Goal: Transaction & Acquisition: Purchase product/service

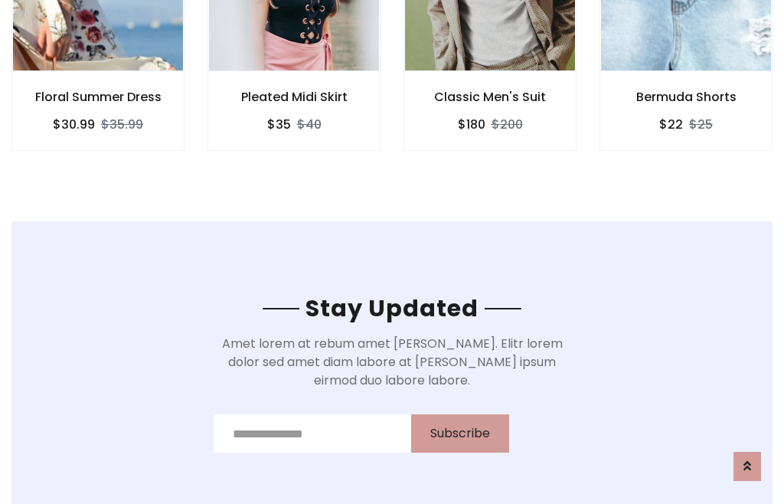
scroll to position [2306, 0]
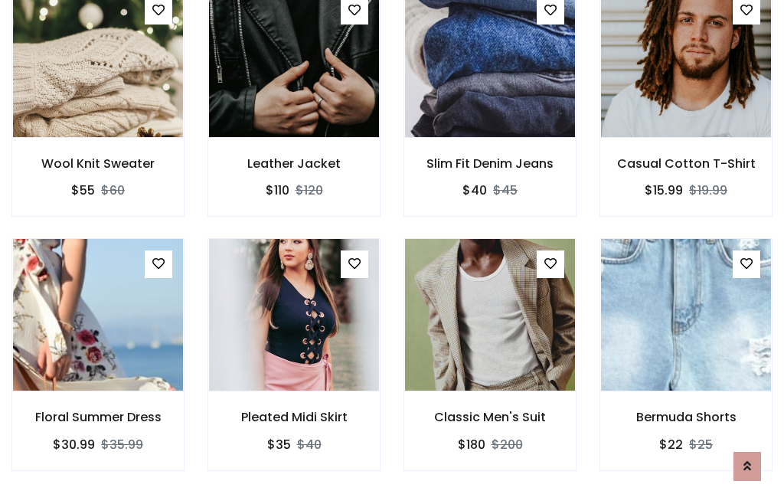
click at [392, 251] on div "Classic Men's Suit $180 $200" at bounding box center [490, 364] width 196 height 253
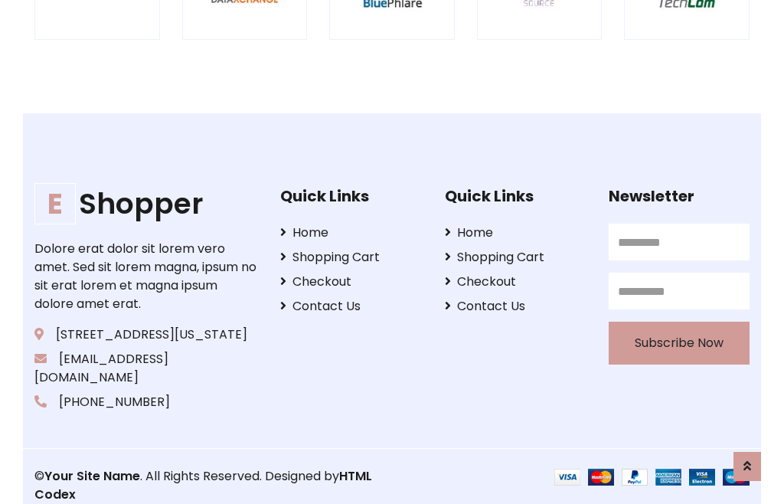
scroll to position [2914, 0]
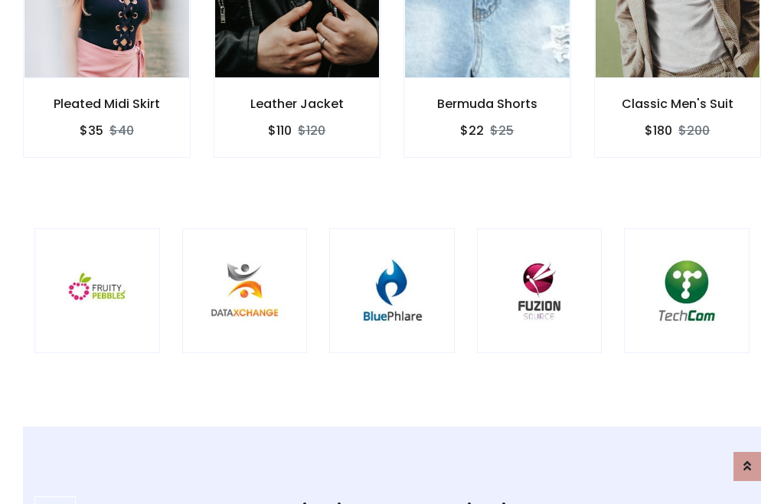
click at [392, 252] on img at bounding box center [391, 290] width 87 height 87
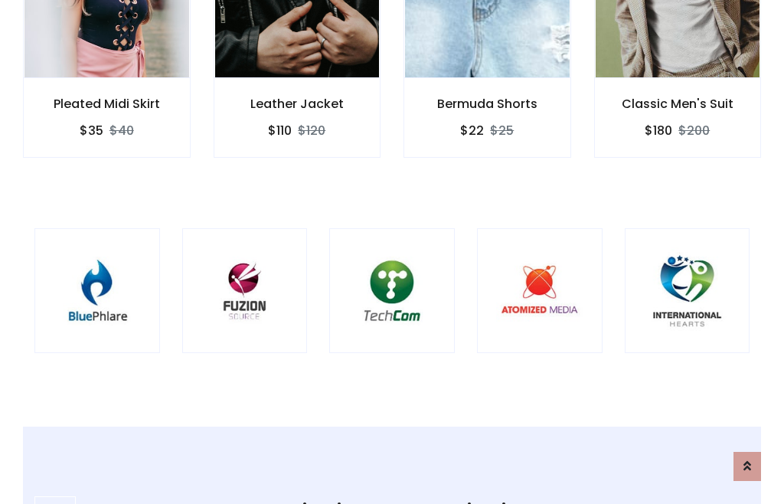
click at [392, 252] on img at bounding box center [391, 290] width 87 height 87
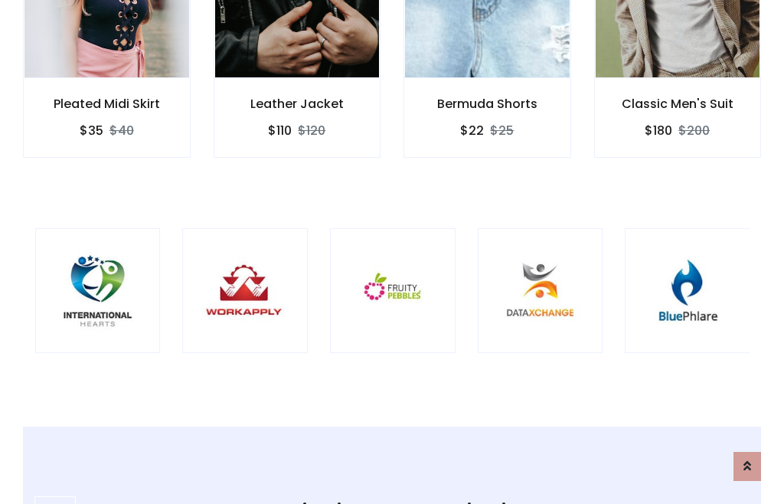
click at [392, 252] on img at bounding box center [392, 290] width 87 height 87
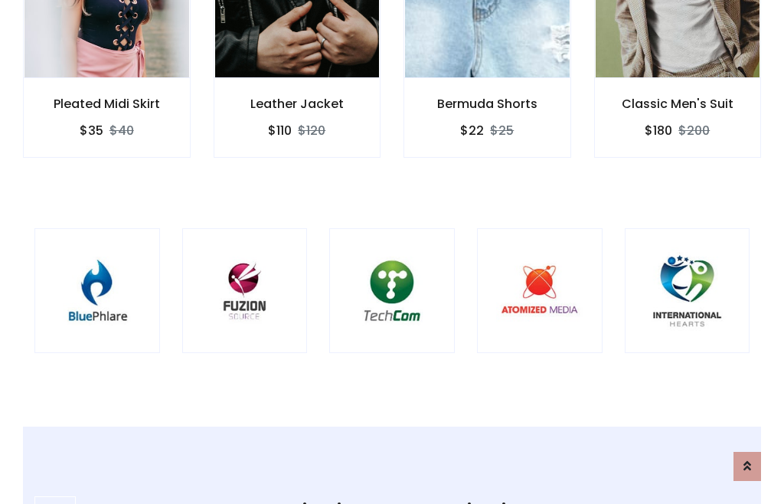
click at [392, 252] on img at bounding box center [391, 290] width 87 height 87
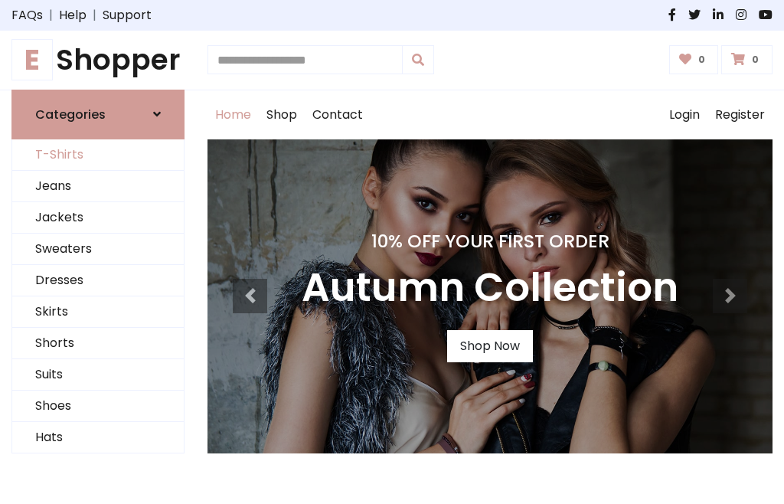
click at [98, 155] on link "T-Shirts" at bounding box center [97, 154] width 171 height 31
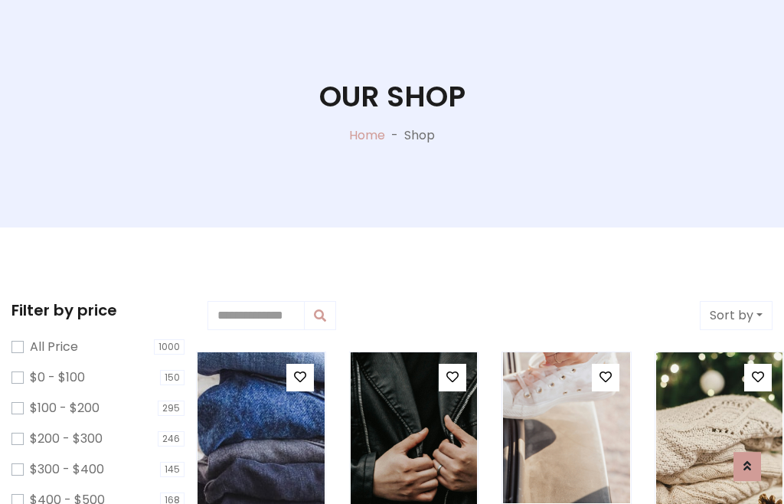
scroll to position [367, 0]
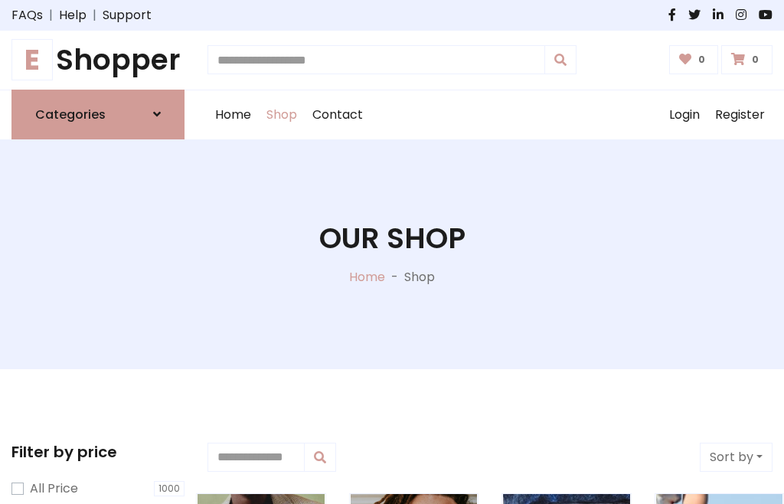
click at [98, 60] on h1 "E Shopper" at bounding box center [97, 60] width 173 height 34
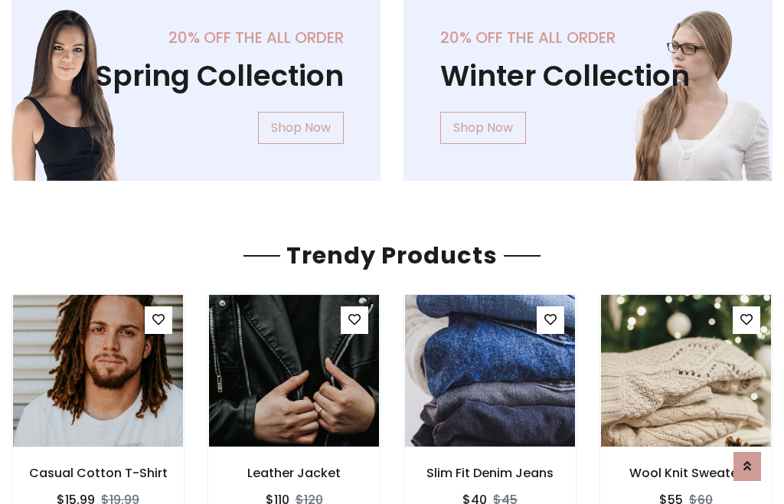
scroll to position [1486, 0]
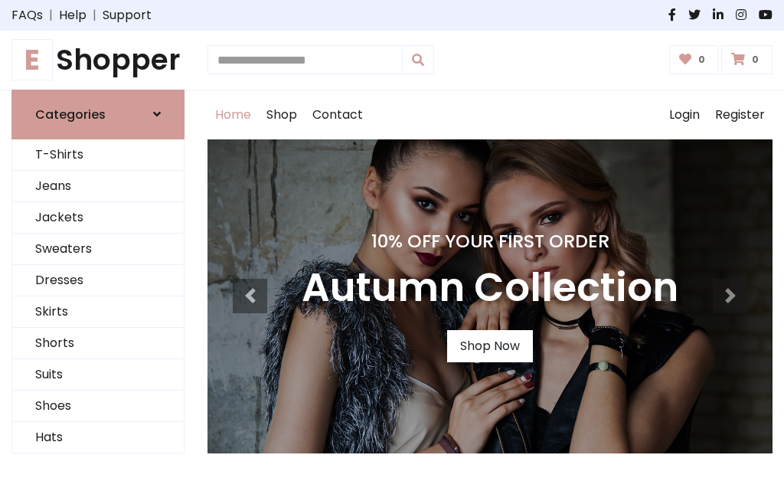
scroll to position [502, 0]
